Goal: Transaction & Acquisition: Purchase product/service

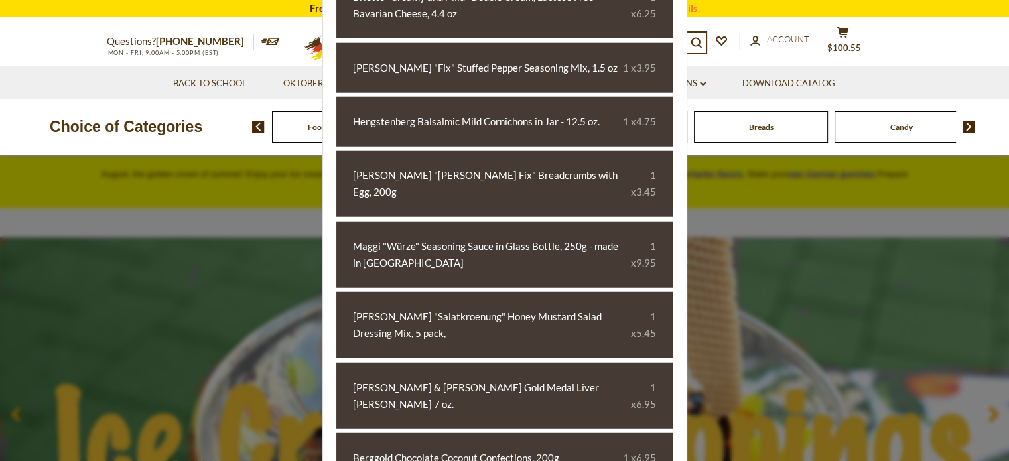
click at [647, 288] on div "Maggi "Würze" Seasoning Sauce in Glass Bottle, 250g - made in [GEOGRAPHIC_DATA]…" at bounding box center [504, 255] width 336 height 66
drag, startPoint x: 0, startPoint y: 0, endPoint x: 574, endPoint y: 367, distance: 681.3
click at [574, 367] on section "You have Items in your cart Please check your cart ⨉ [PERSON_NAME] "[PERSON_NAM…" at bounding box center [505, 230] width 365 height 1192
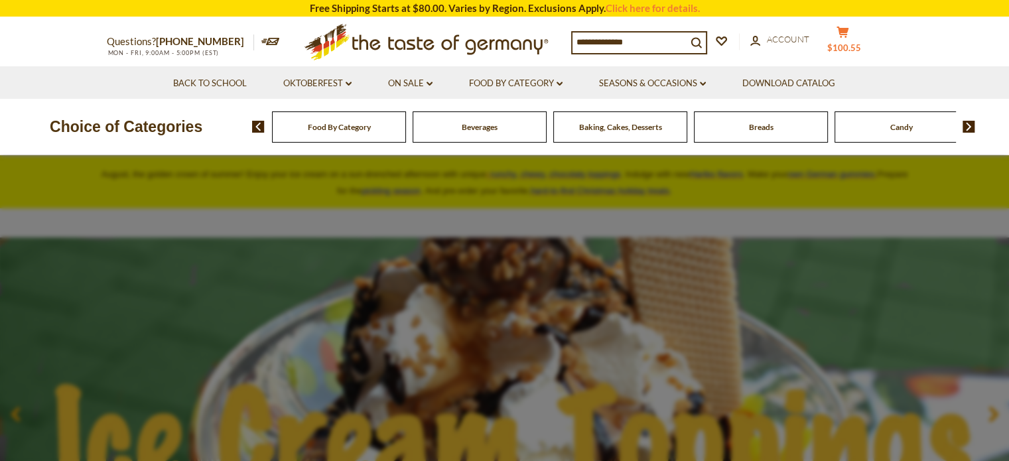
click at [841, 50] on span "$100.55" at bounding box center [845, 47] width 34 height 11
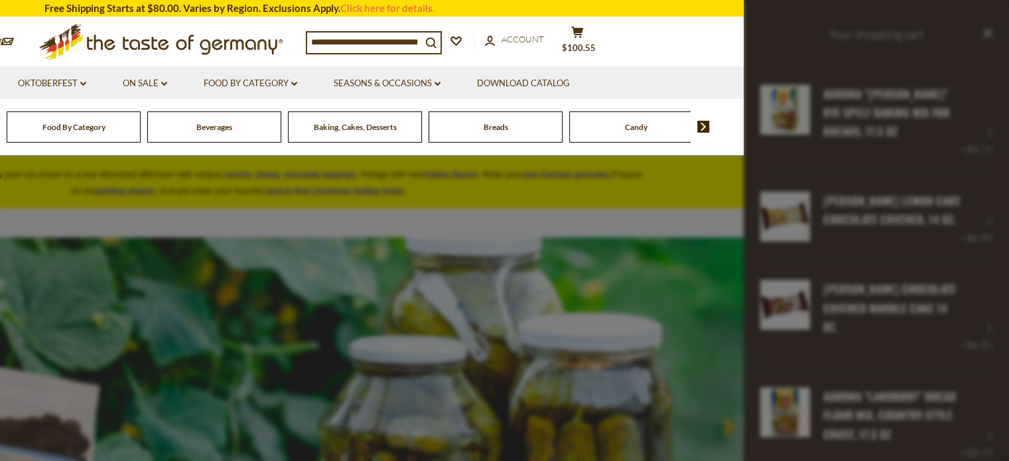
click at [650, 85] on section "Back to School Oktoberfest dropdown_arrow All Oktoberfest Oktoberfest Foods Par…" at bounding box center [239, 82] width 1009 height 33
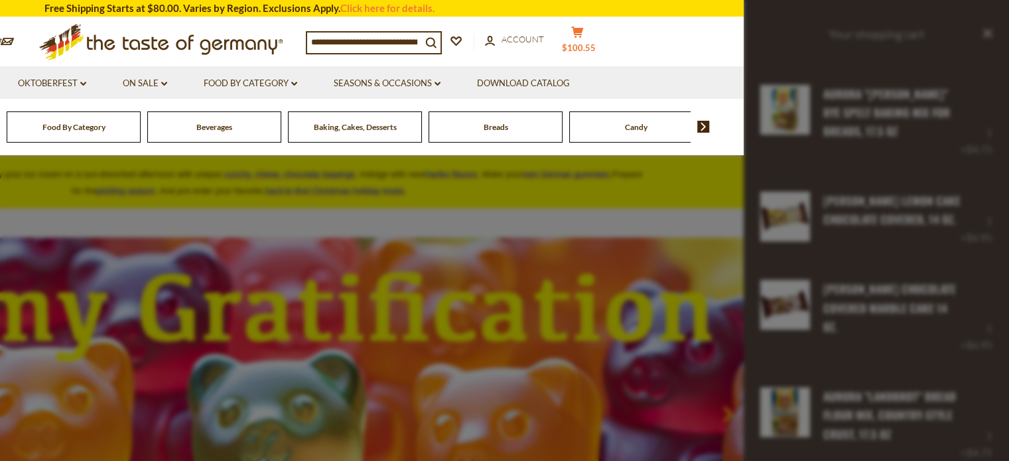
click at [583, 46] on span "$100.55" at bounding box center [579, 47] width 34 height 11
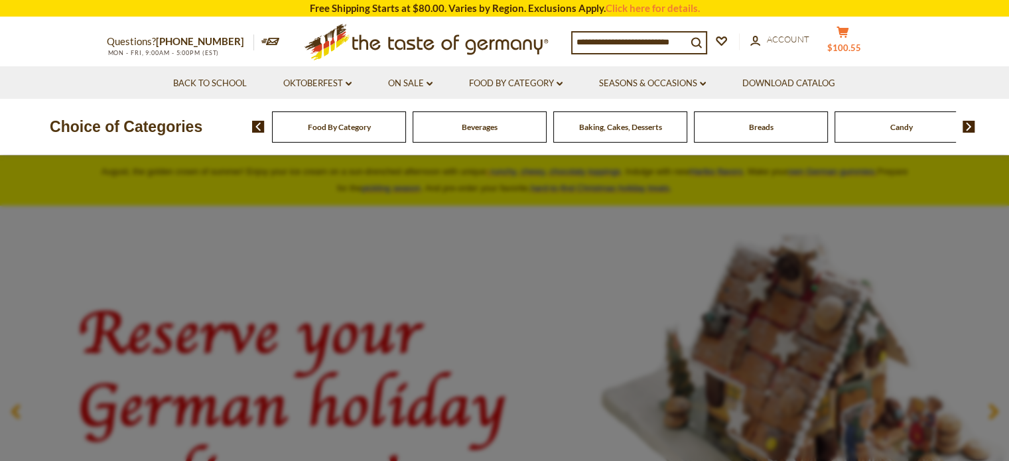
scroll to position [2, 0]
click at [856, 39] on button "cart $100.55" at bounding box center [844, 42] width 40 height 33
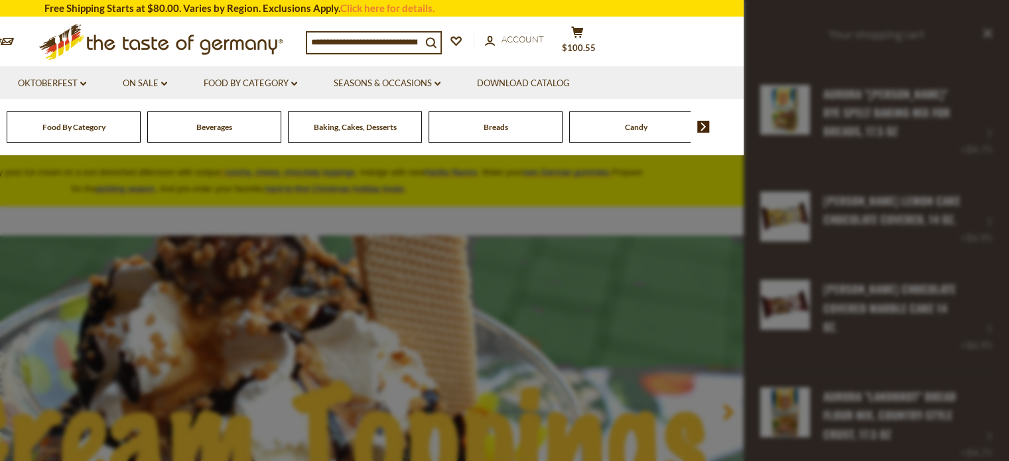
click at [891, 71] on div at bounding box center [504, 230] width 1009 height 461
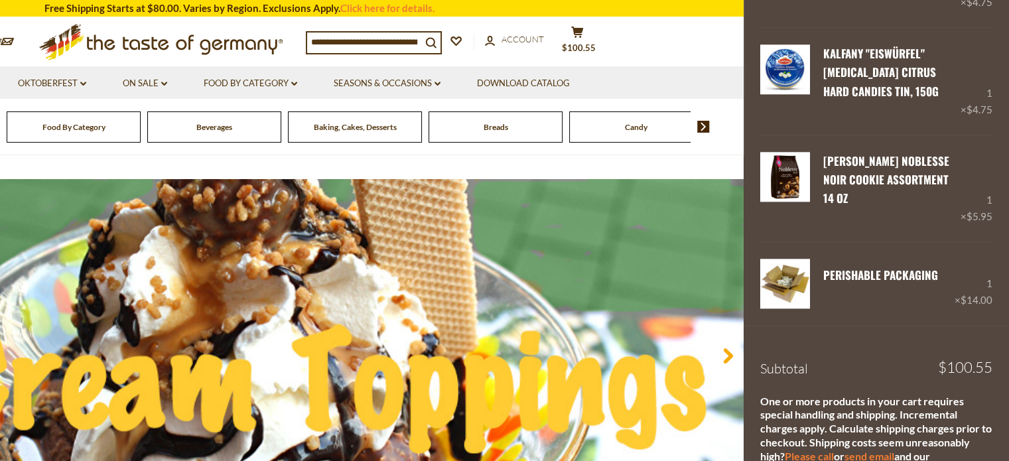
scroll to position [66, 0]
